Goal: Submit feedback/report problem

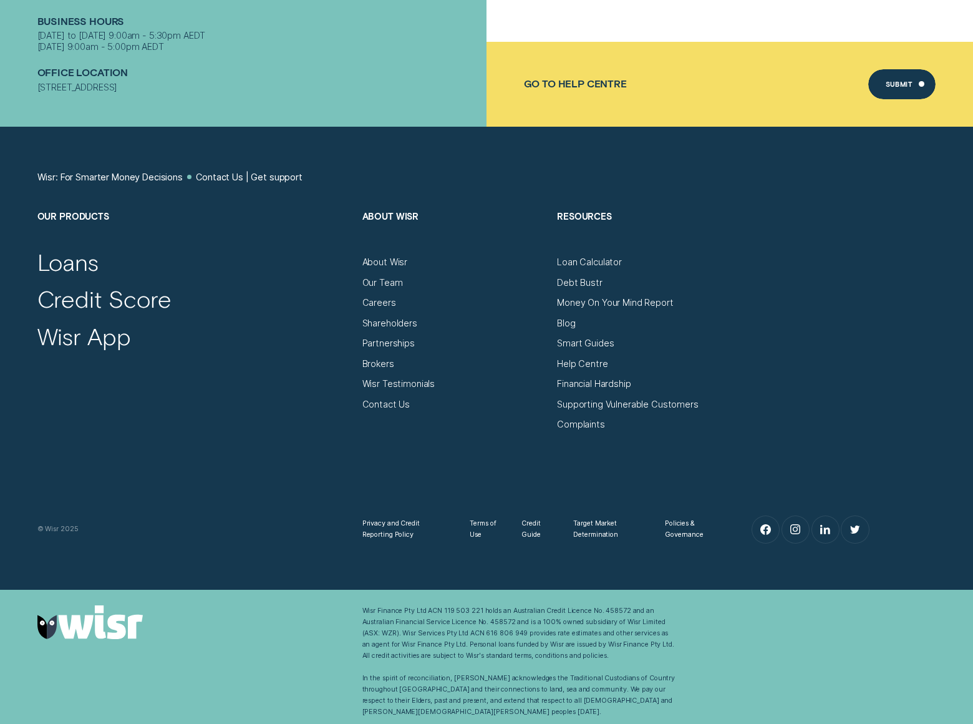
scroll to position [7, 0]
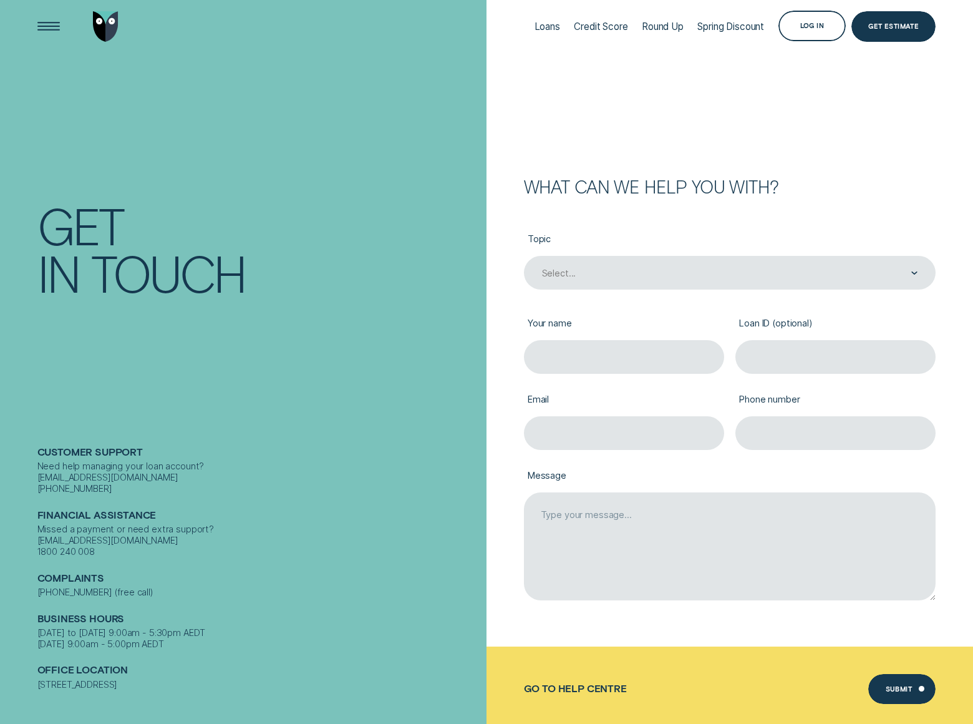
click at [730, 354] on div "Loan ID (optional)" at bounding box center [835, 336] width 211 height 76
type input "[PERSON_NAME]"
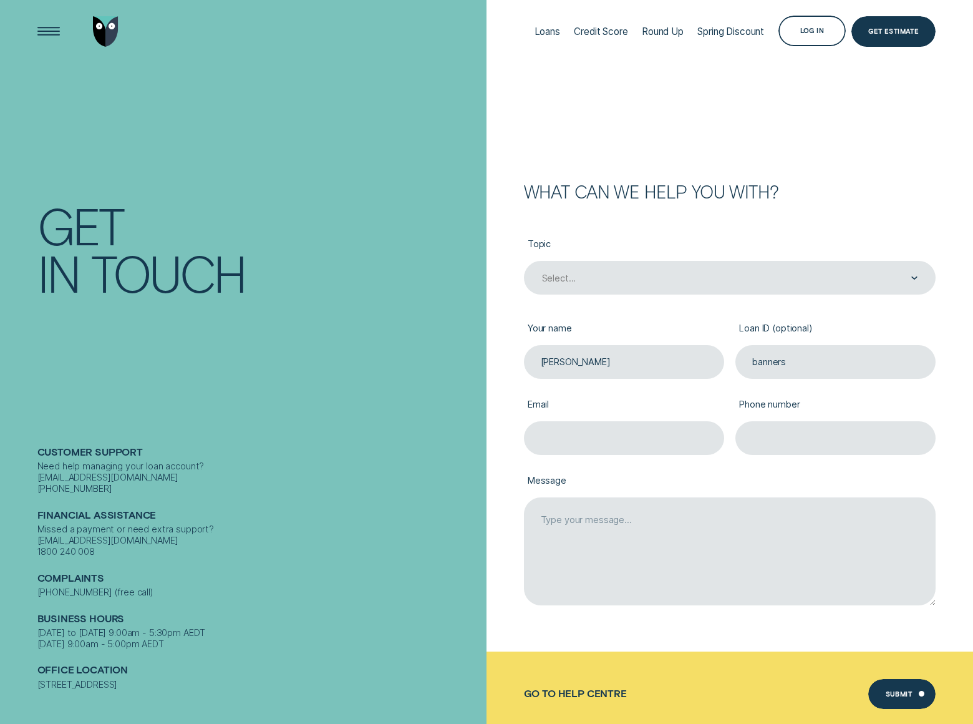
type input "banners"
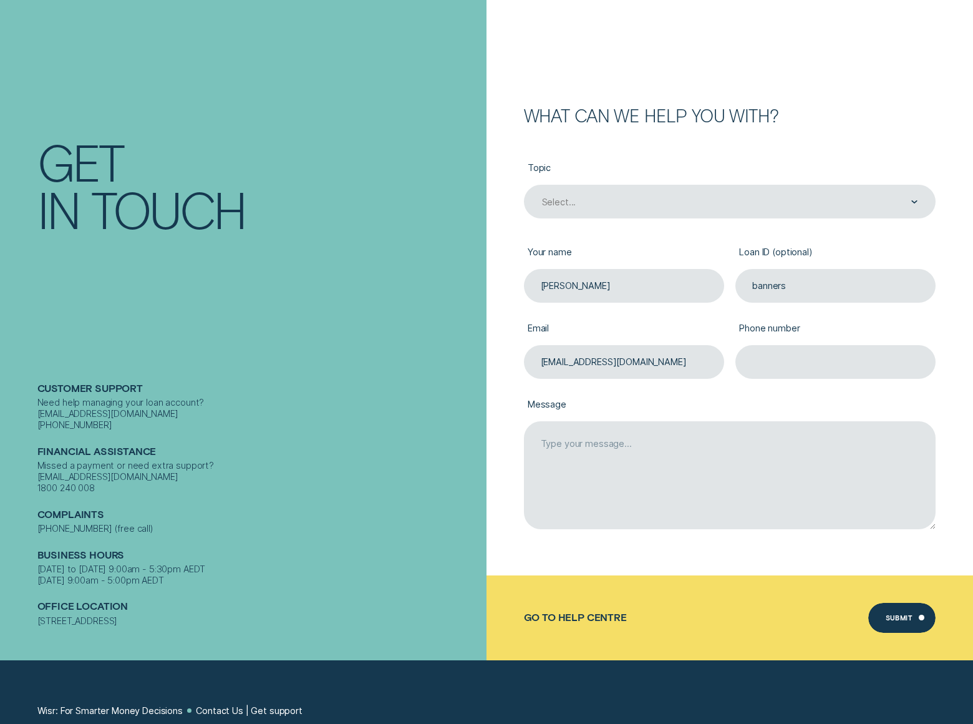
type input "[EMAIL_ADDRESS][DOMAIN_NAME]"
type input "8054002077"
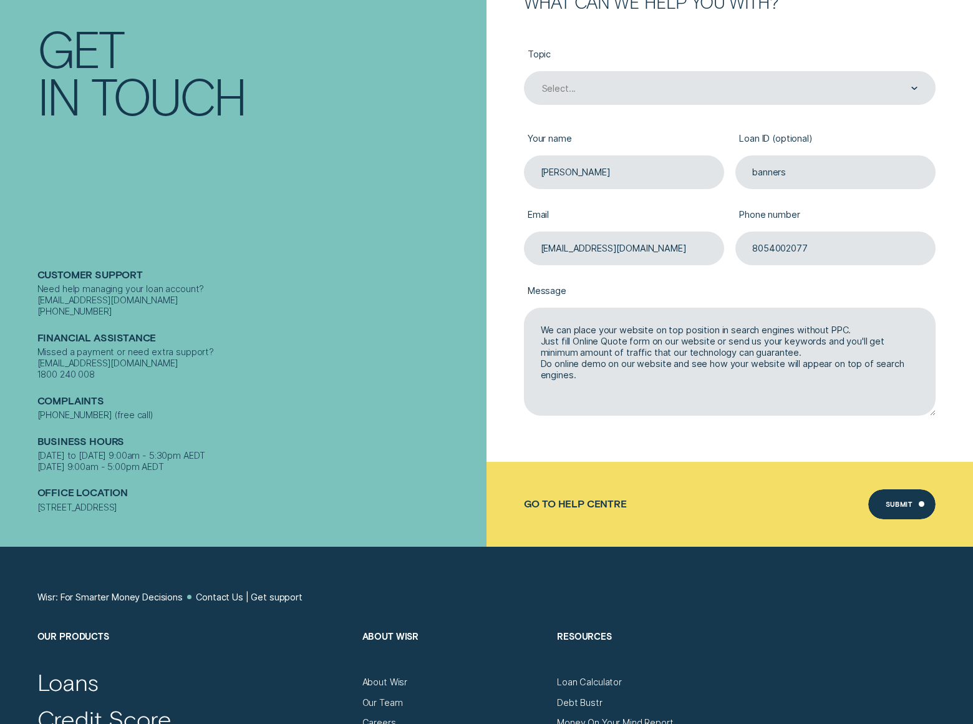
type textarea "We can place your website on top position in search engines without PPC. Just f…"
click at [902, 505] on div "Submit" at bounding box center [899, 506] width 27 height 6
